Goal: Task Accomplishment & Management: Complete application form

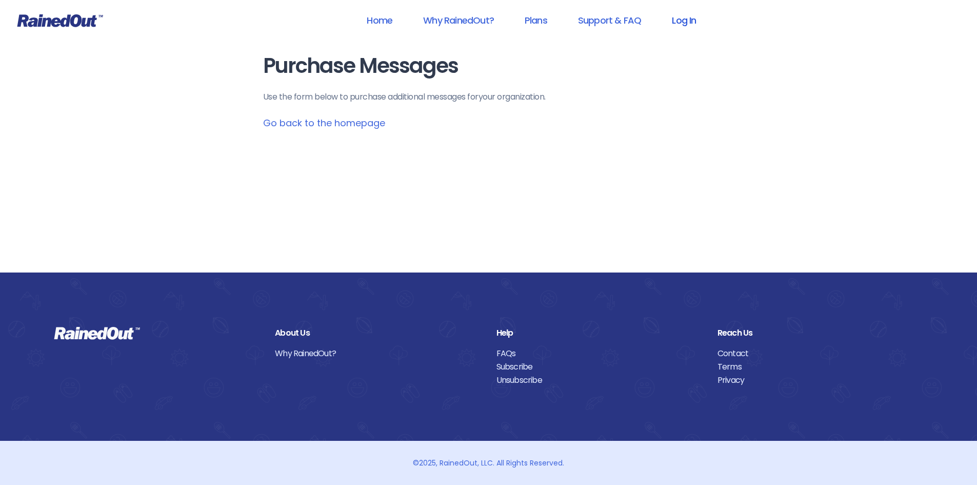
click at [680, 18] on link "Log In" at bounding box center [683, 20] width 51 height 23
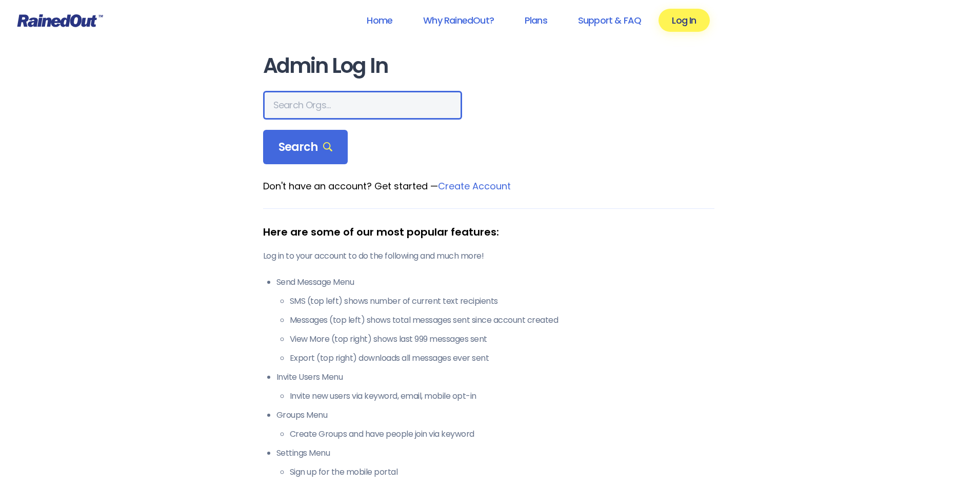
click at [334, 101] on input "text" at bounding box center [362, 105] width 199 height 29
type input "Oostanaula"
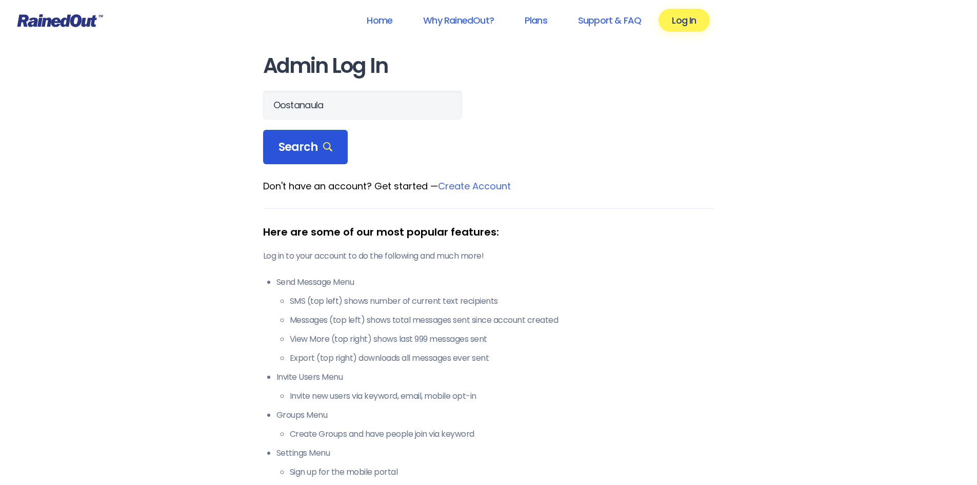
click at [313, 148] on span "Search" at bounding box center [305, 147] width 54 height 14
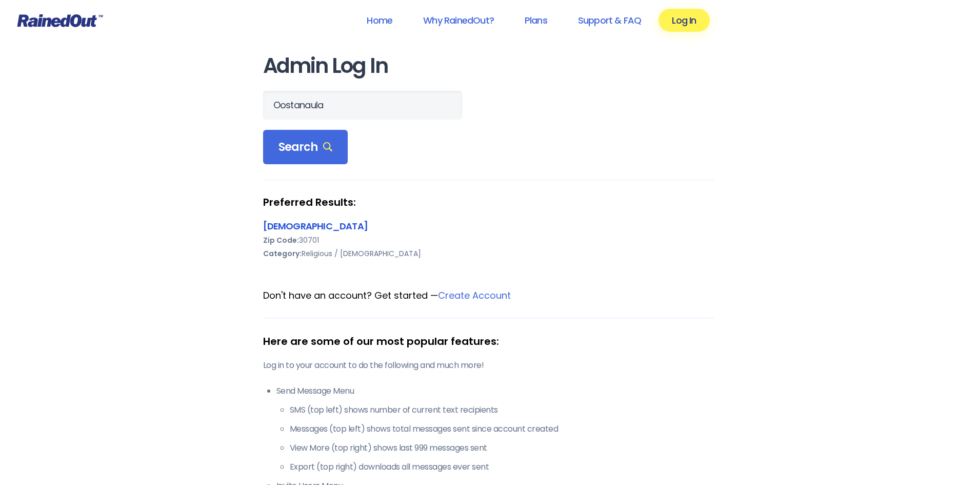
click at [324, 227] on link "[DEMOGRAPHIC_DATA]" at bounding box center [315, 225] width 105 height 13
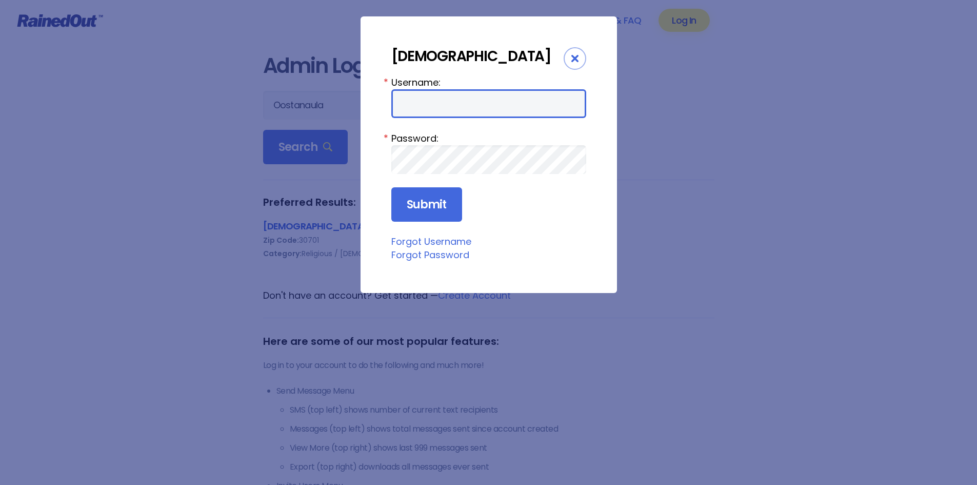
type input "OBC"
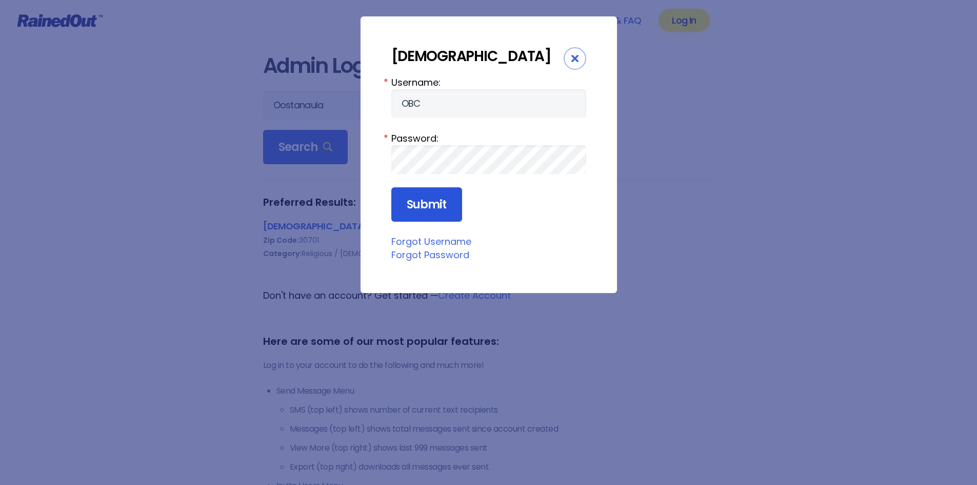
click at [434, 222] on input "Submit" at bounding box center [426, 204] width 71 height 35
